Goal: Information Seeking & Learning: Learn about a topic

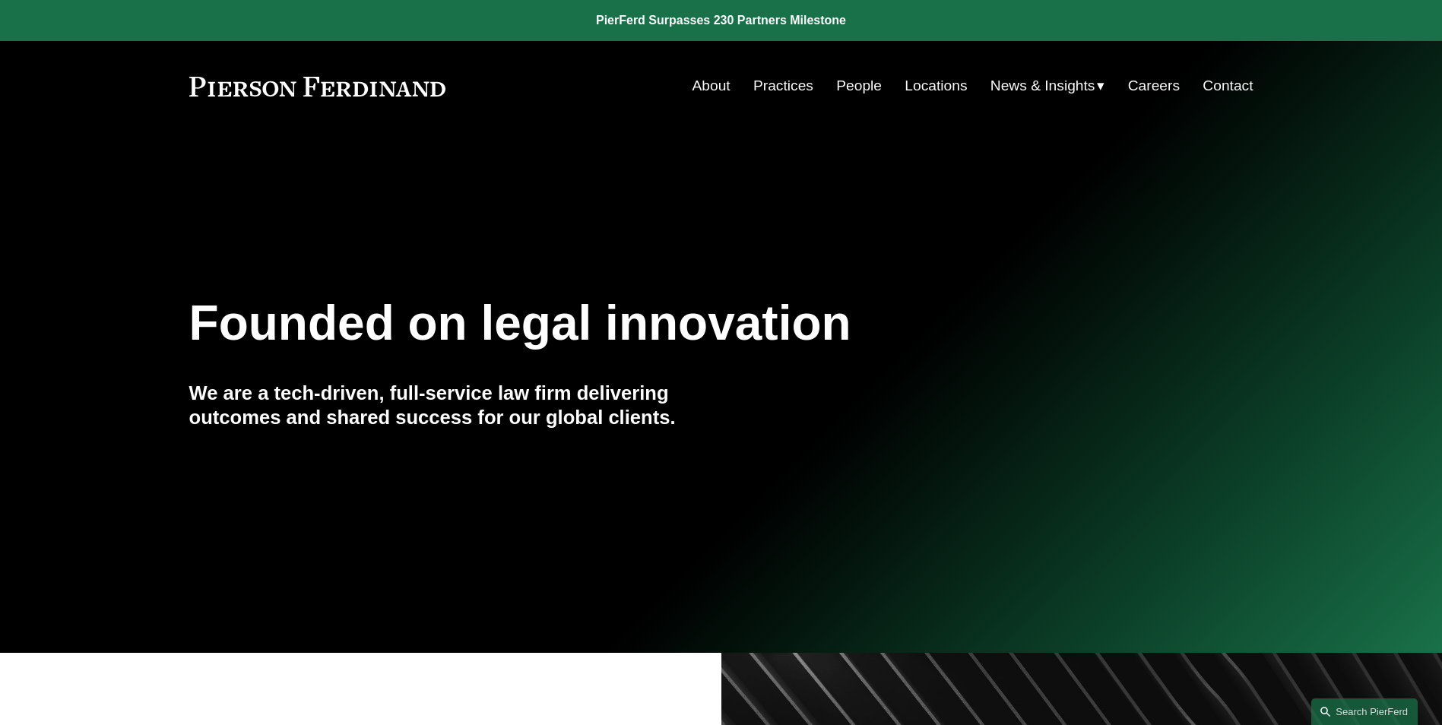
click at [777, 81] on link "Practices" at bounding box center [783, 85] width 60 height 29
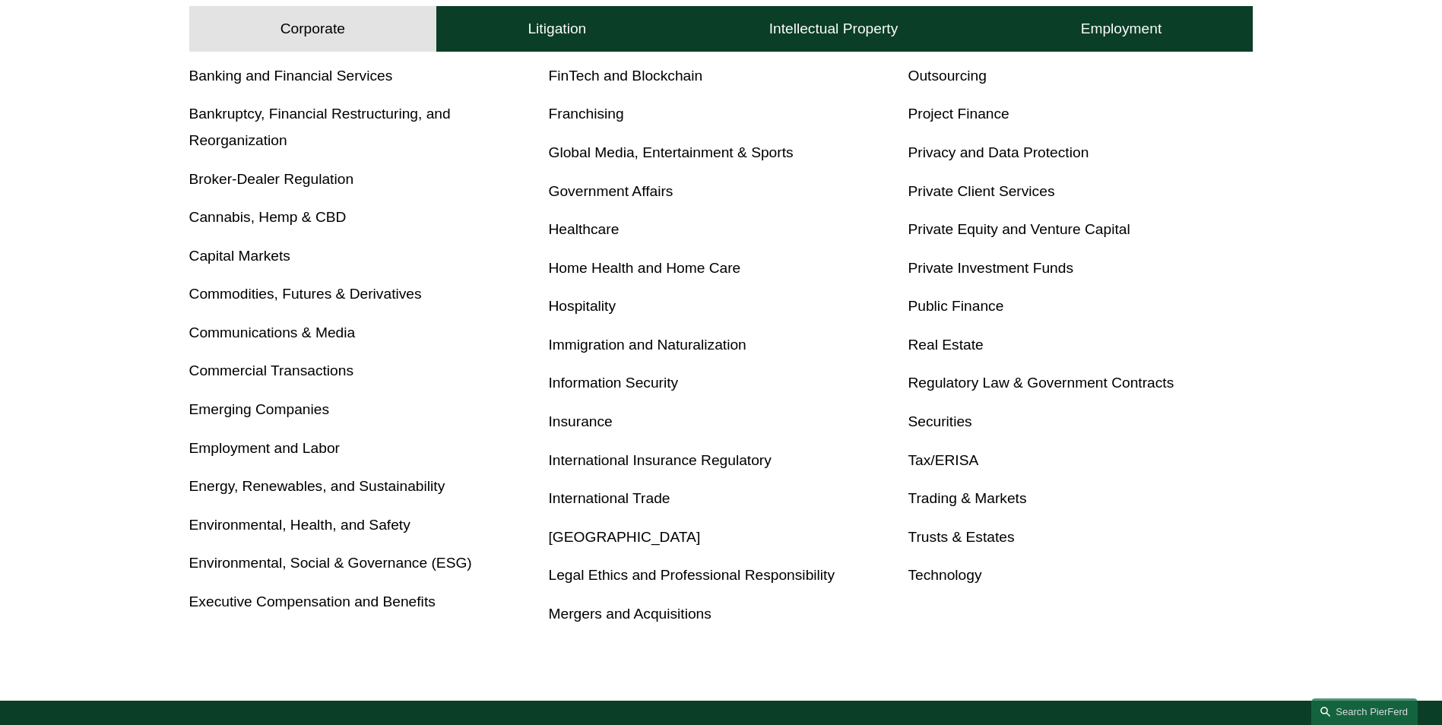
scroll to position [684, 0]
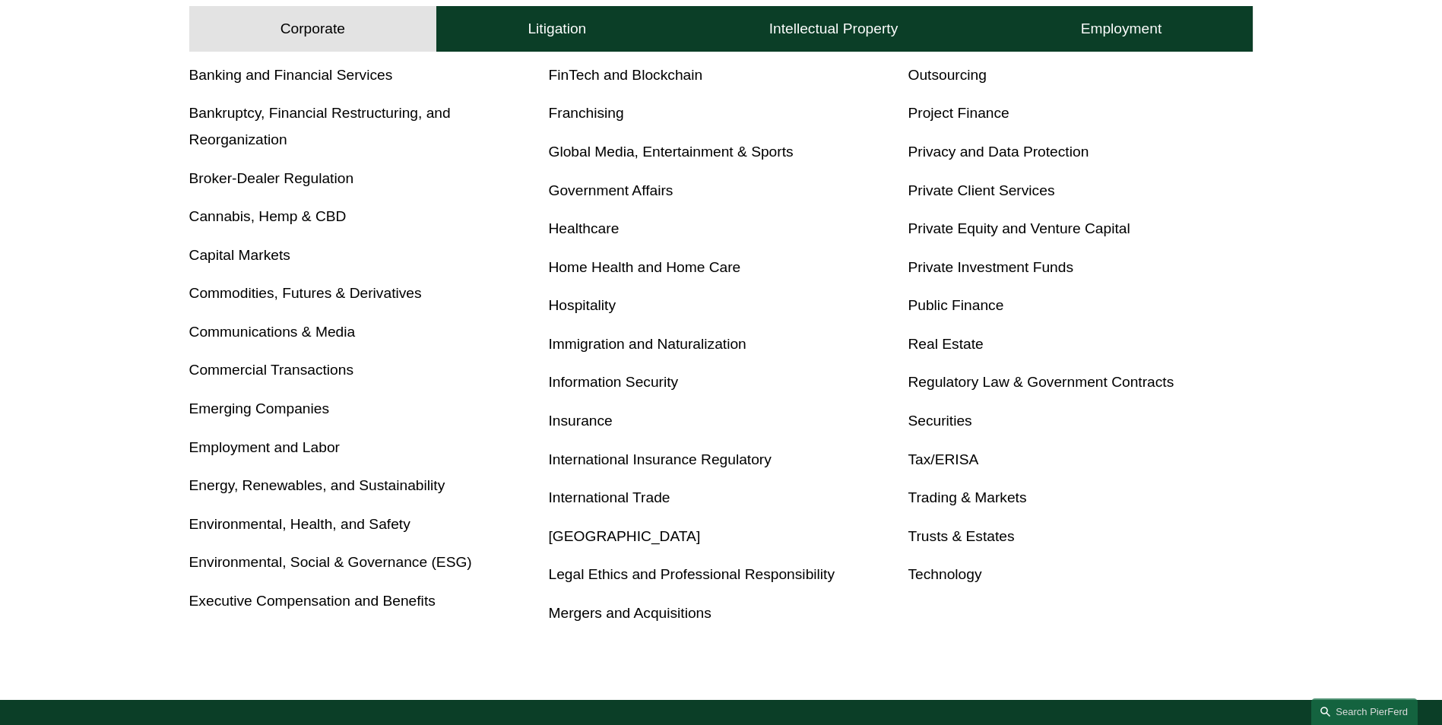
click at [932, 457] on link "Tax/ERISA" at bounding box center [942, 459] width 71 height 16
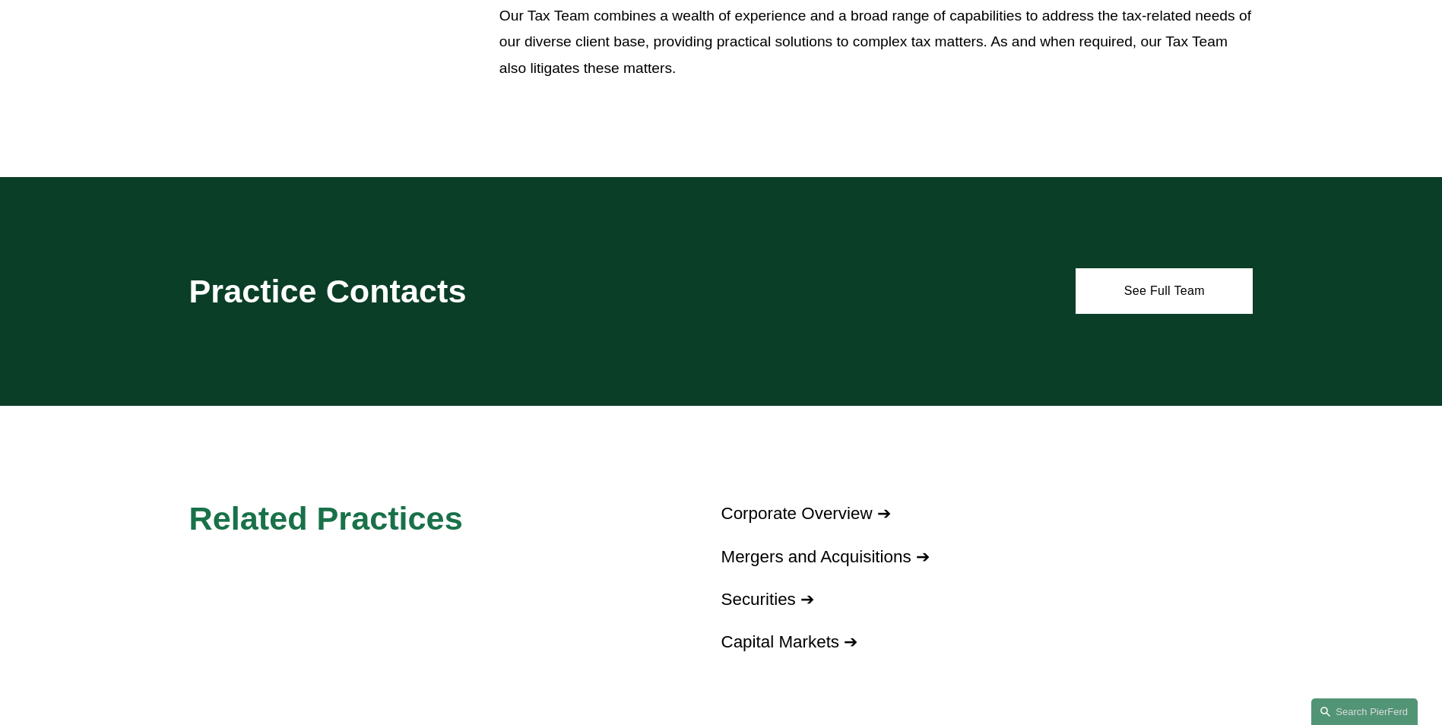
scroll to position [1368, 0]
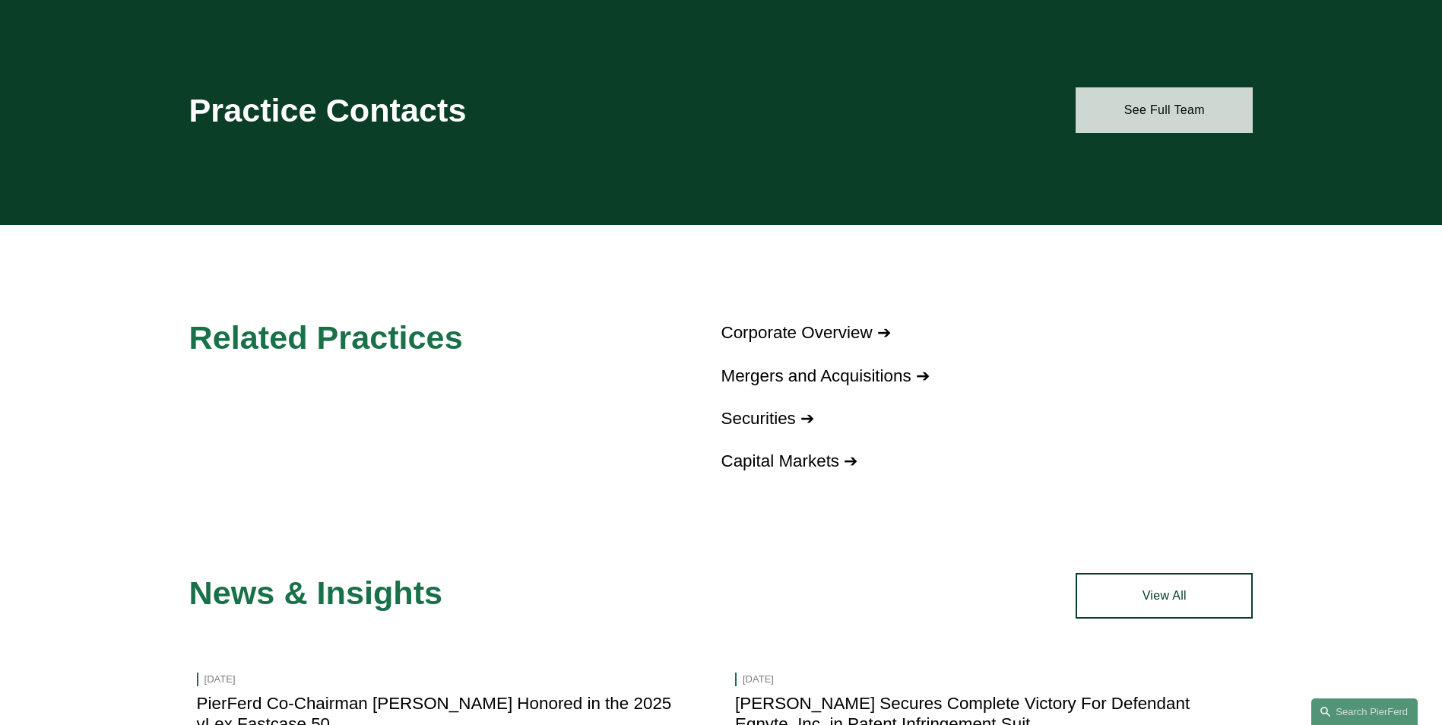
click at [1147, 97] on link "See Full Team" at bounding box center [1163, 110] width 177 height 46
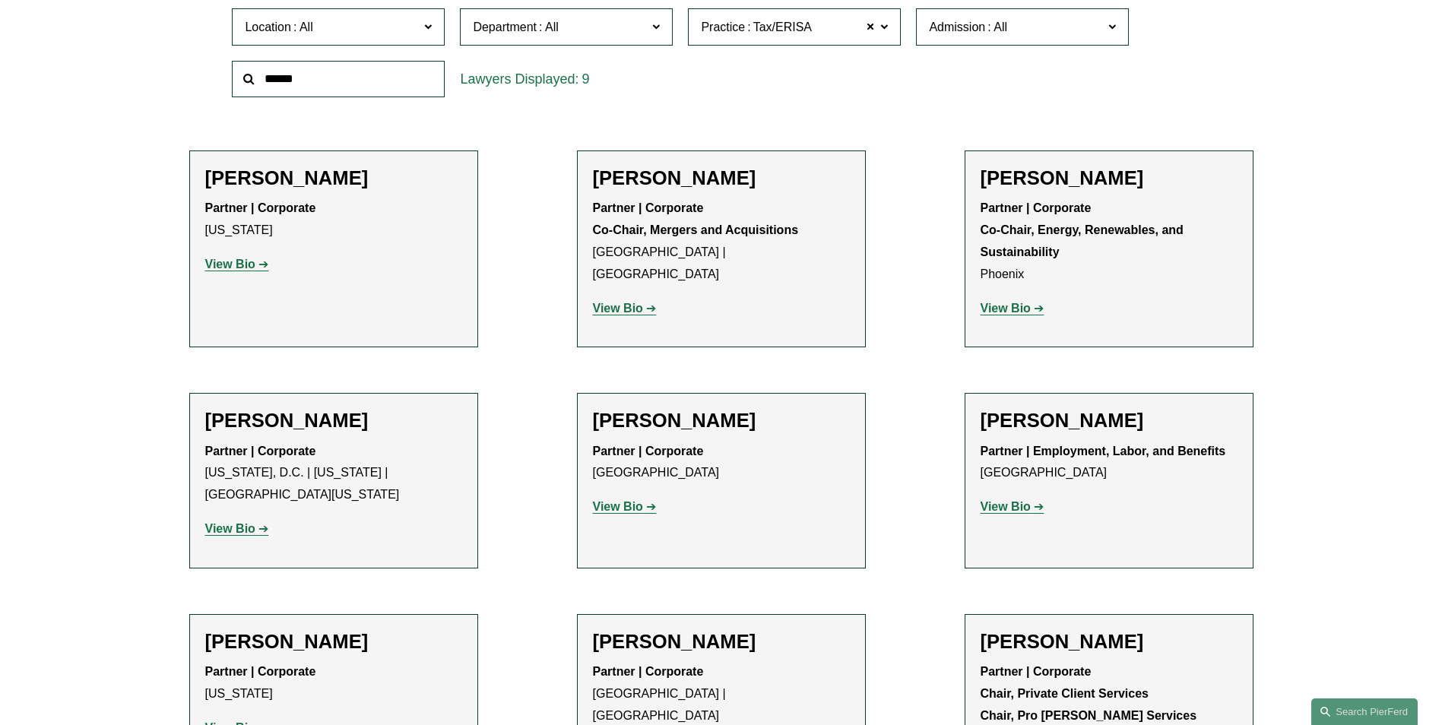
scroll to position [532, 0]
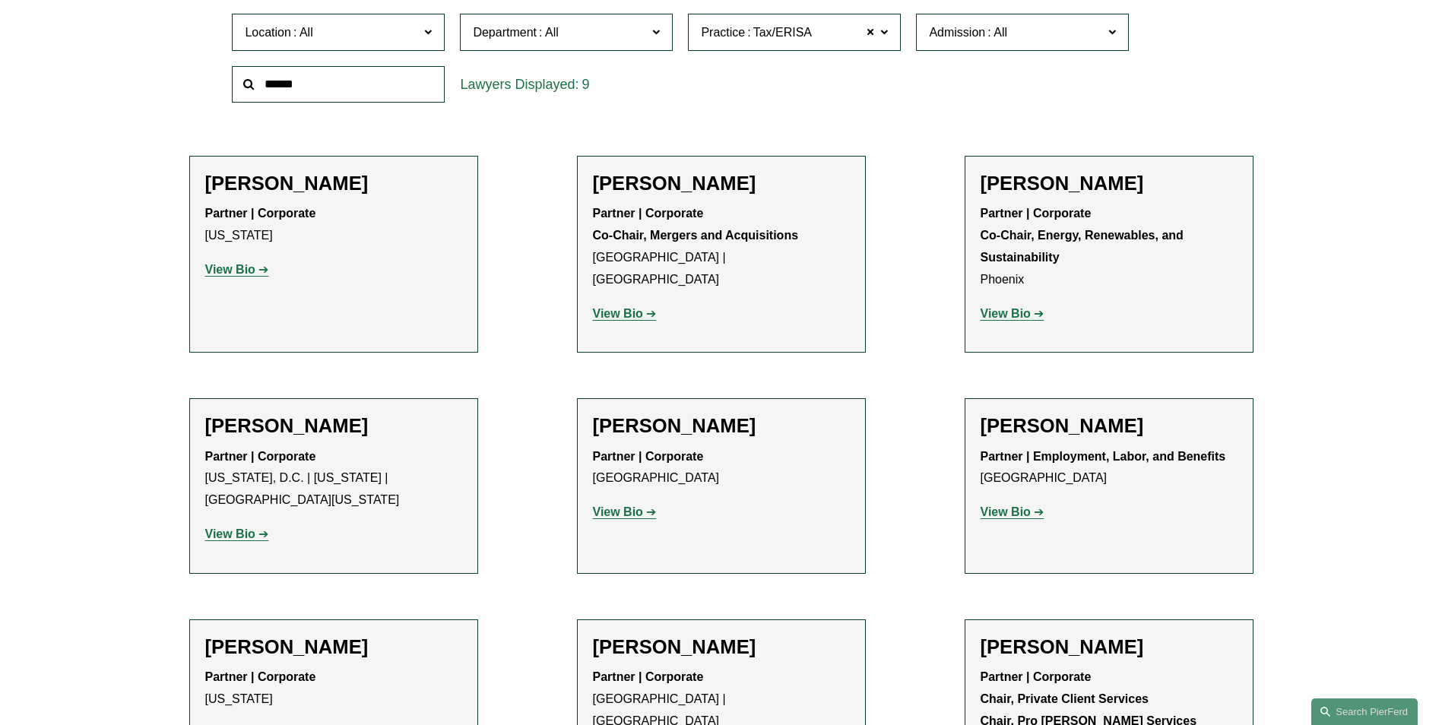
click at [244, 275] on strong "View Bio" at bounding box center [230, 269] width 50 height 13
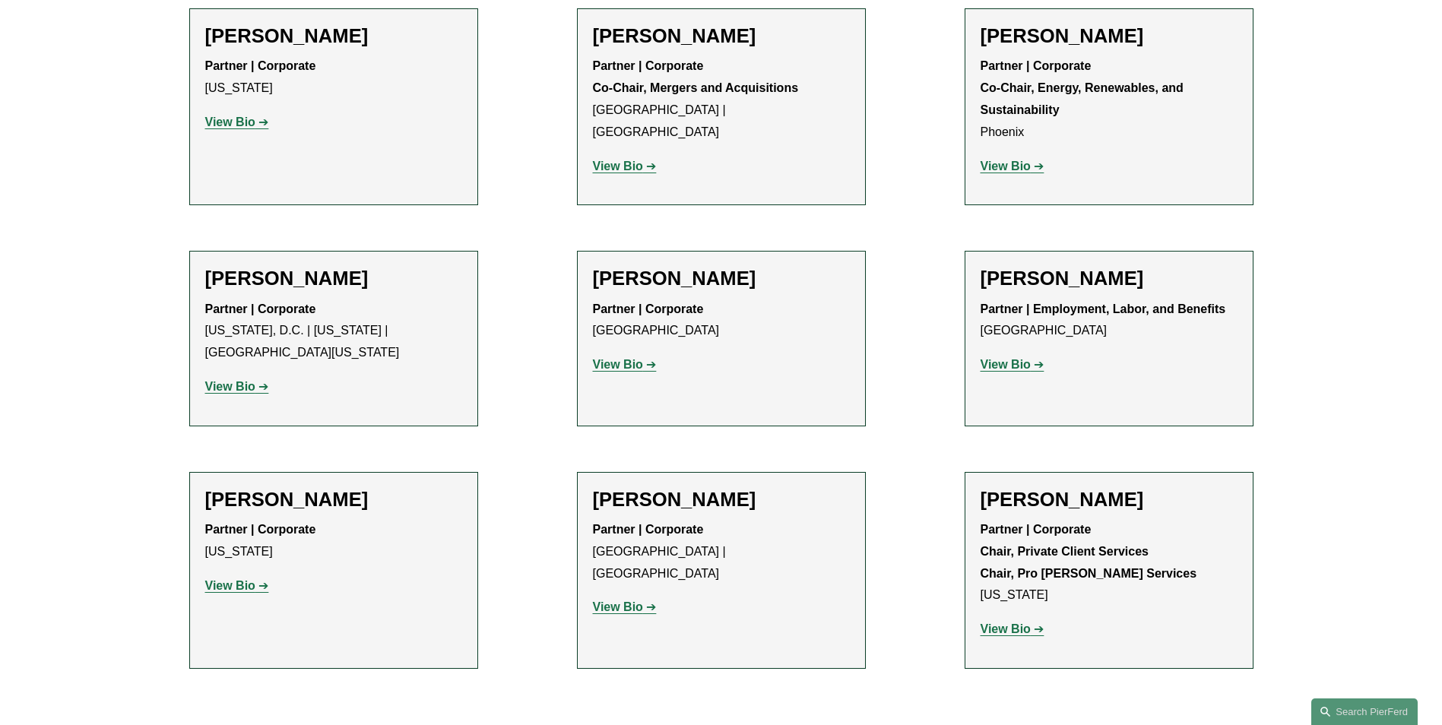
scroll to position [684, 0]
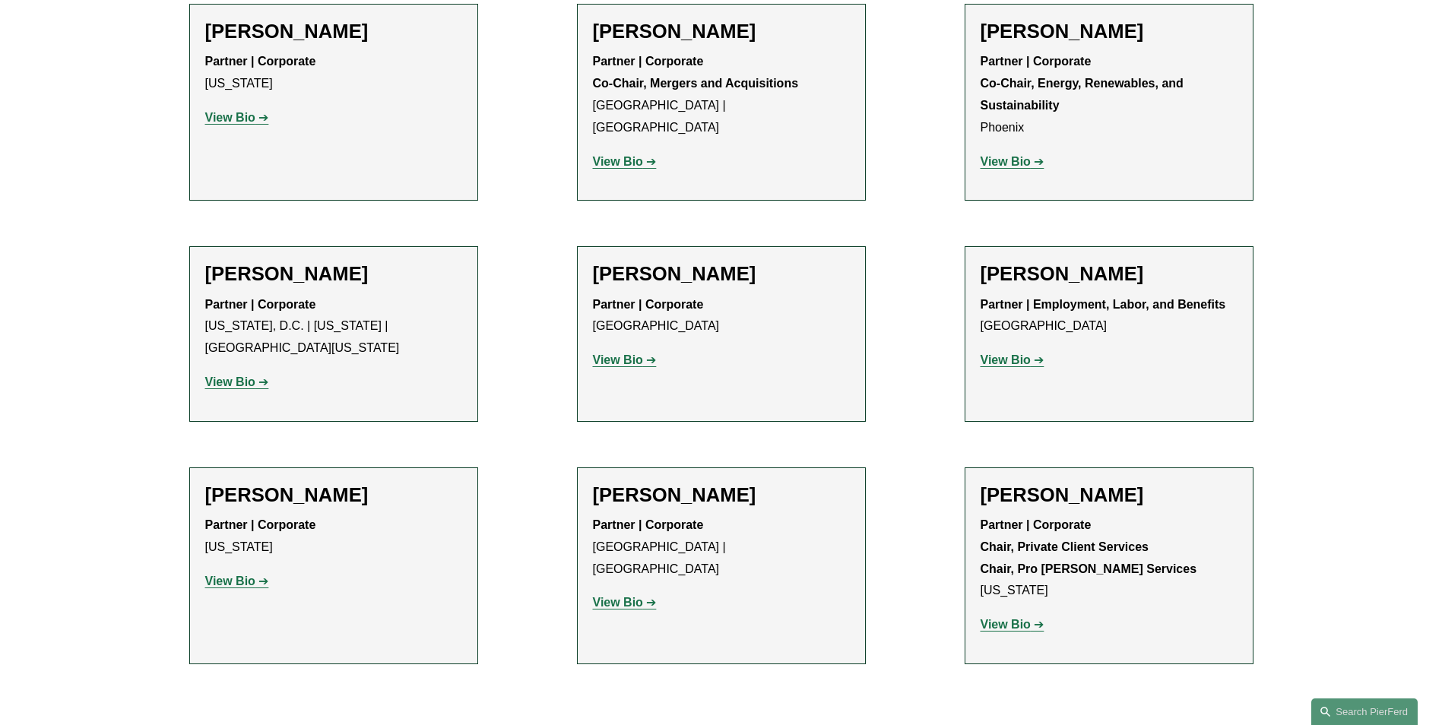
click at [238, 578] on strong "View Bio" at bounding box center [230, 580] width 50 height 13
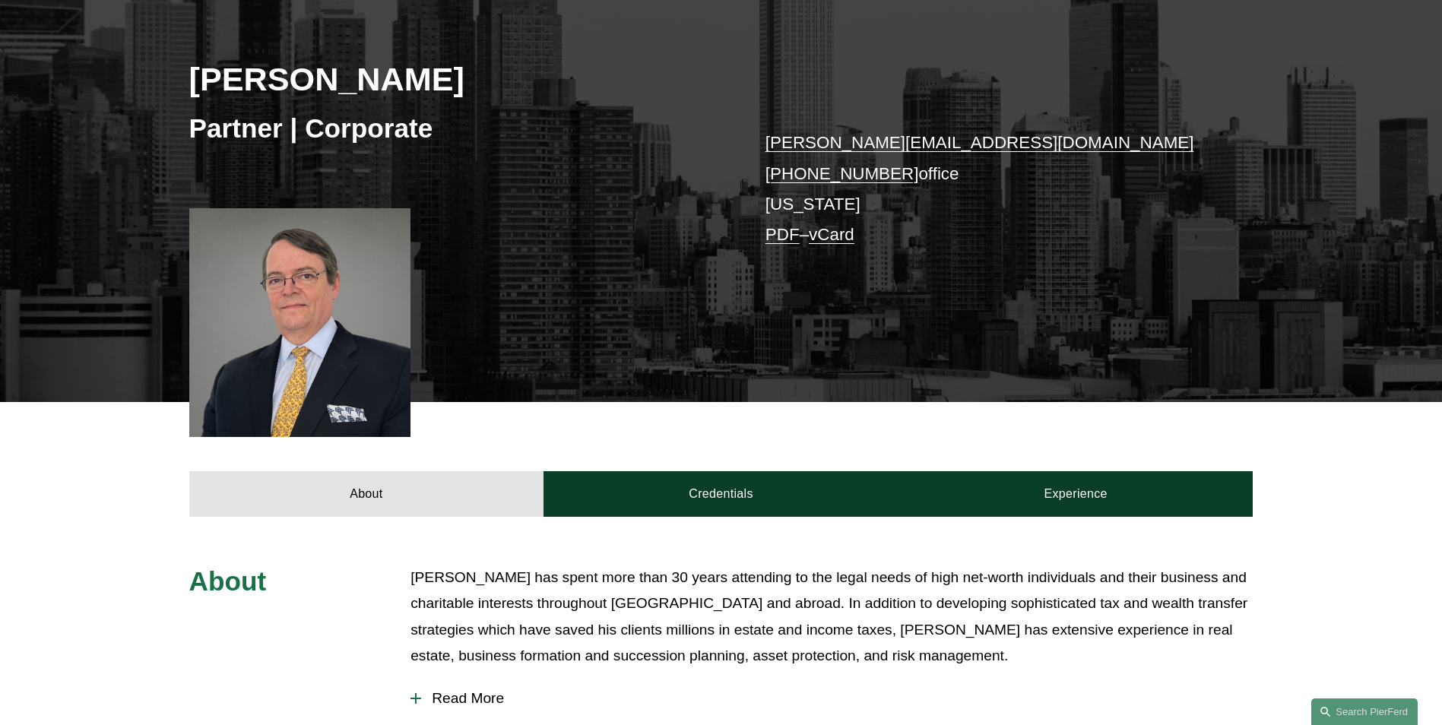
scroll to position [228, 0]
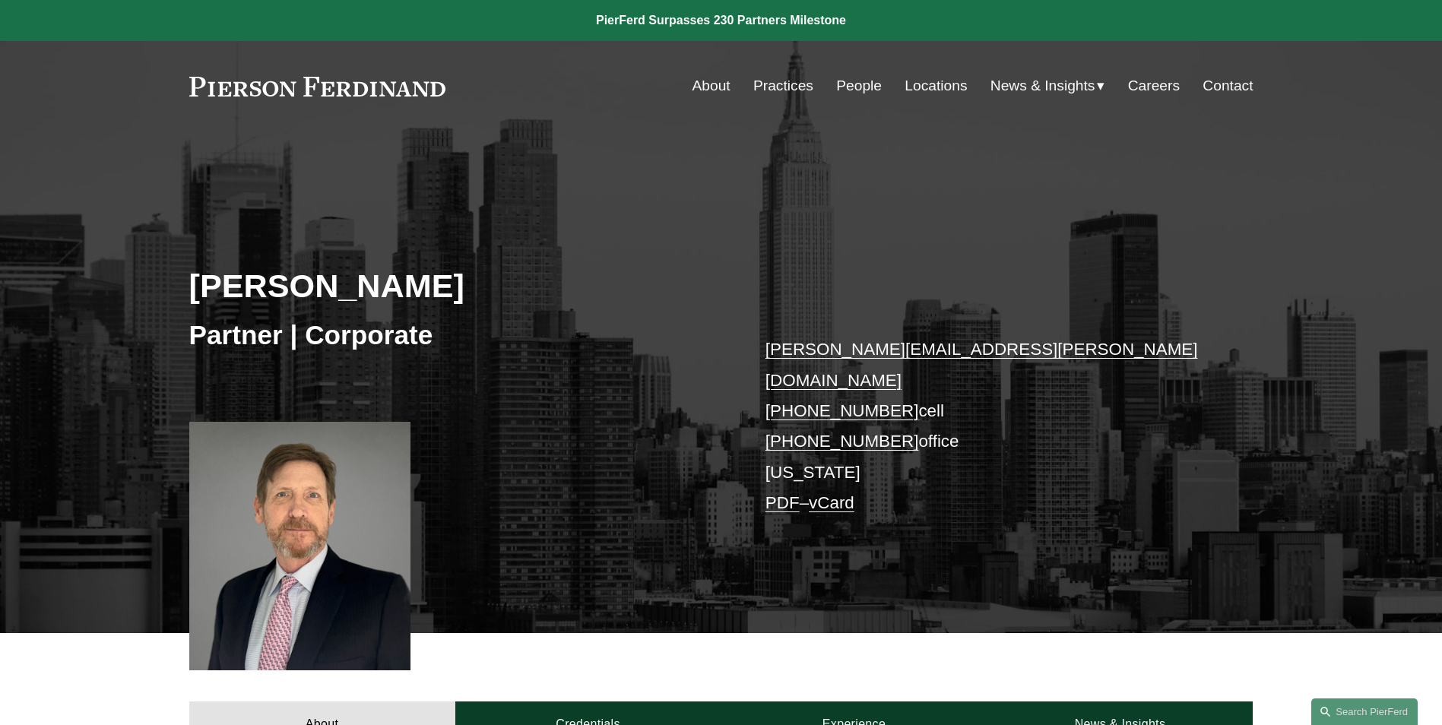
click at [838, 84] on link "People" at bounding box center [859, 85] width 46 height 29
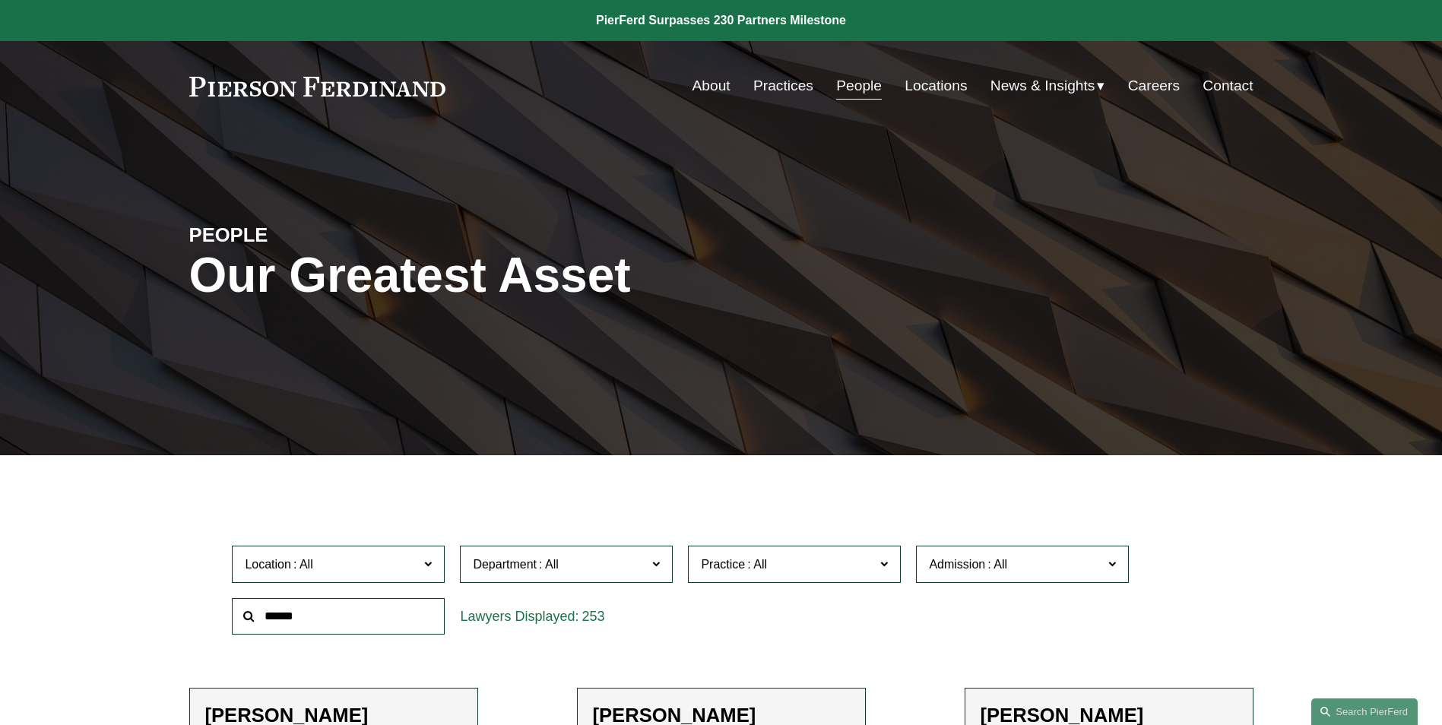
click at [381, 611] on input "text" at bounding box center [338, 616] width 213 height 37
type input "******"
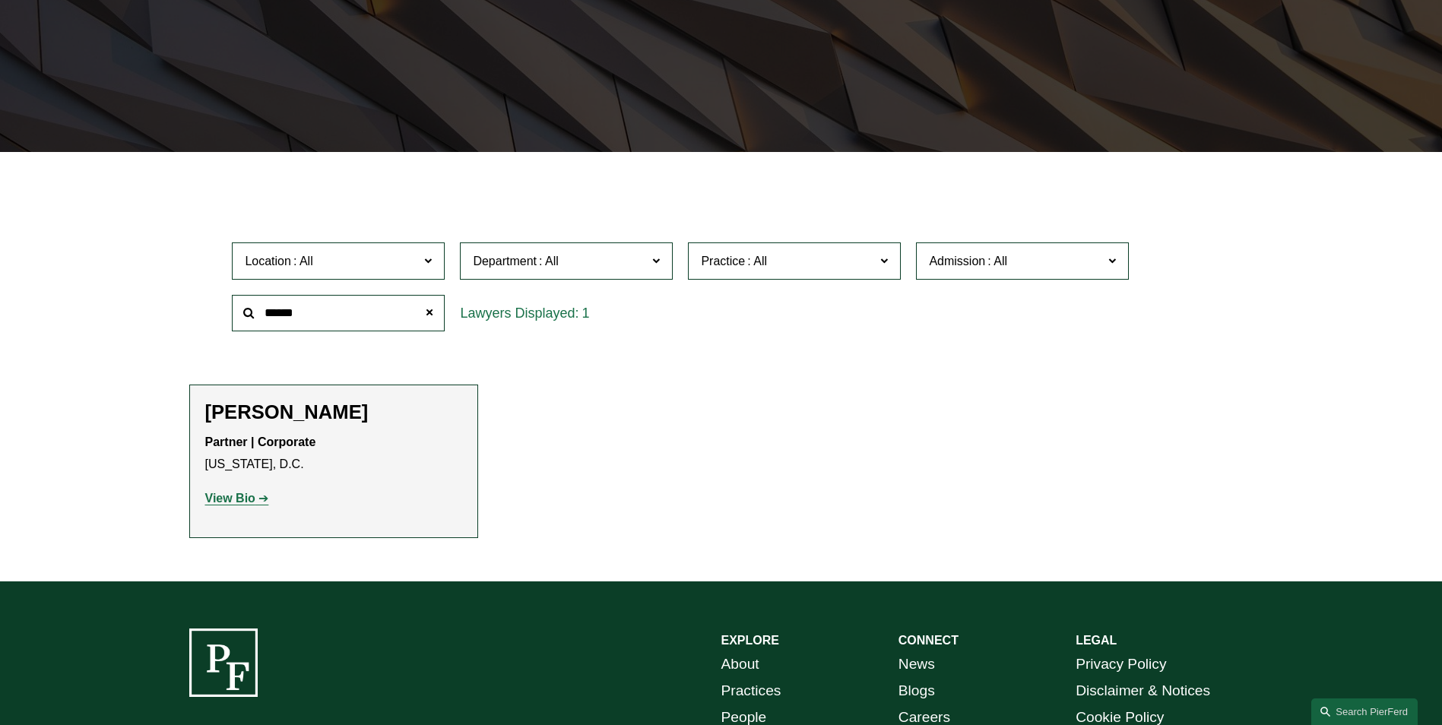
scroll to position [304, 0]
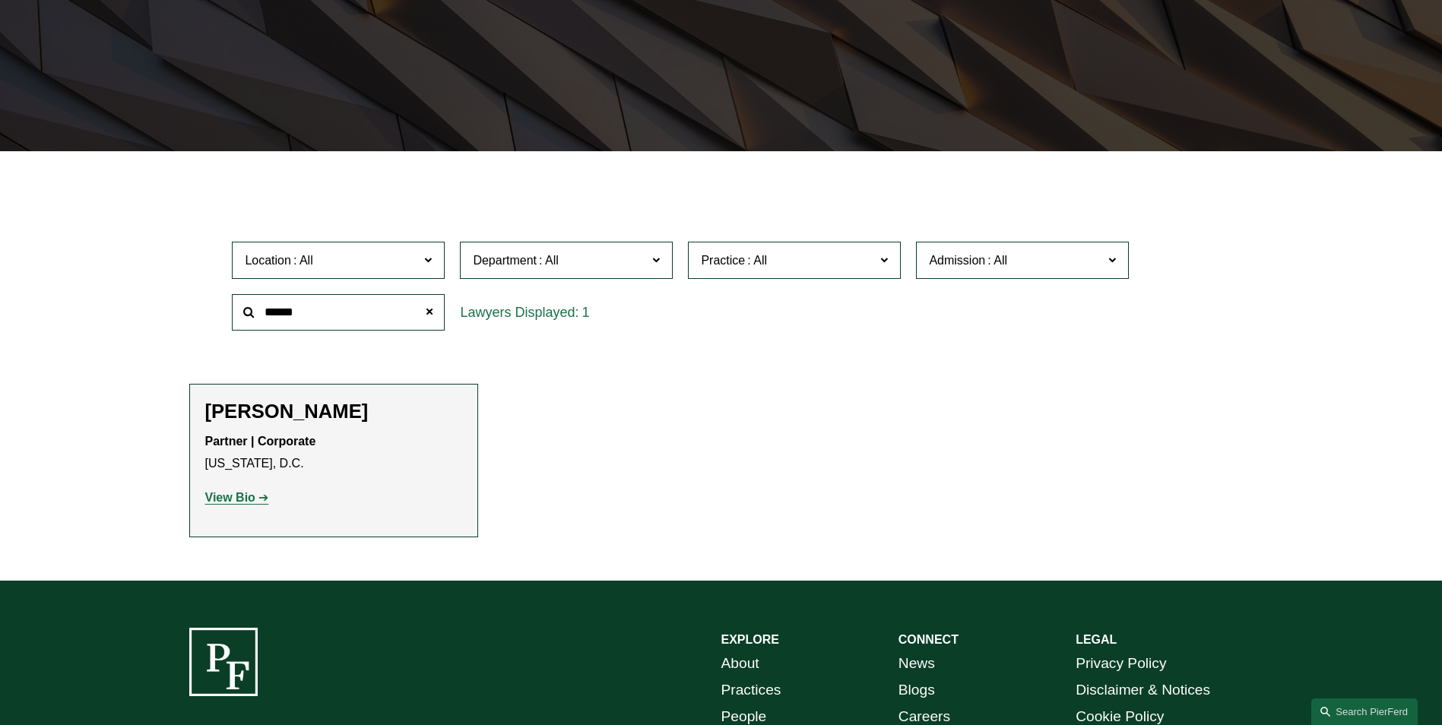
click at [250, 500] on strong "View Bio" at bounding box center [230, 497] width 50 height 13
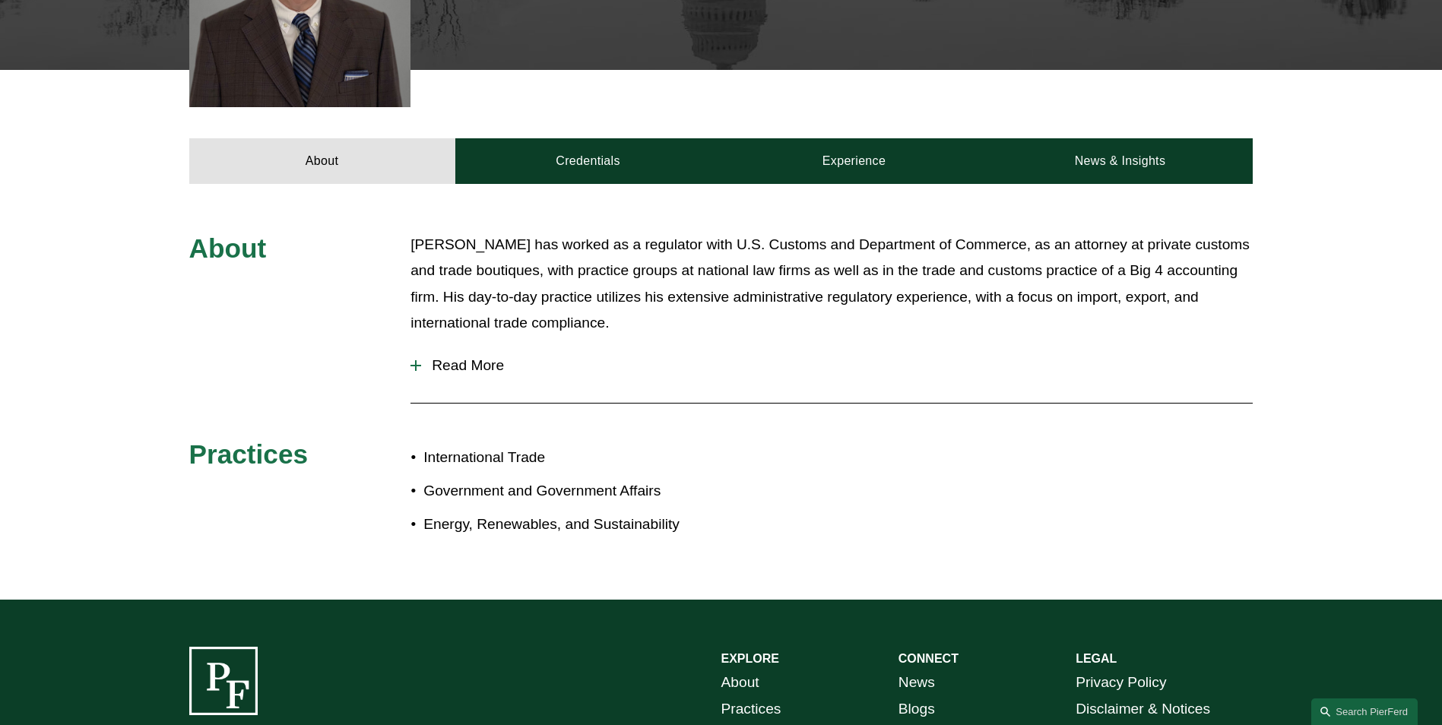
scroll to position [762, 0]
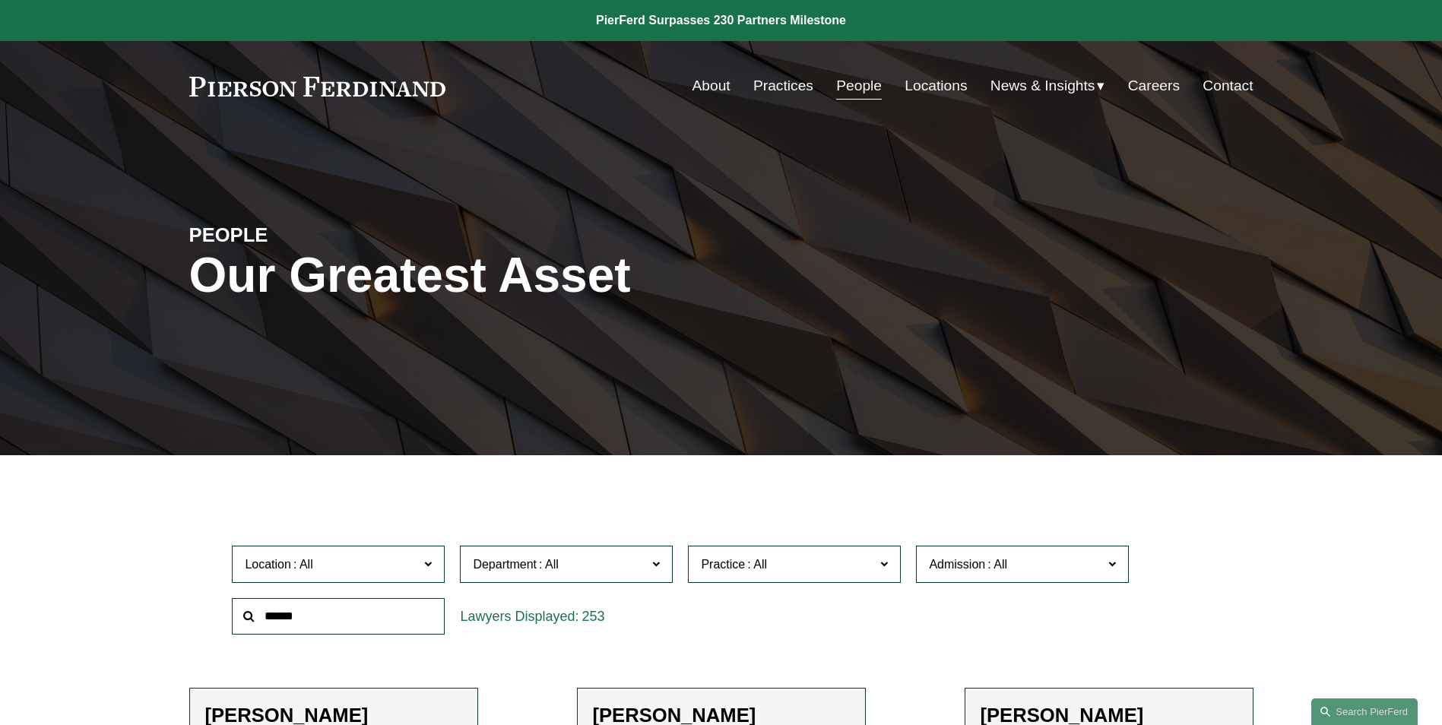
scroll to position [304, 0]
